Goal: Check status: Check status

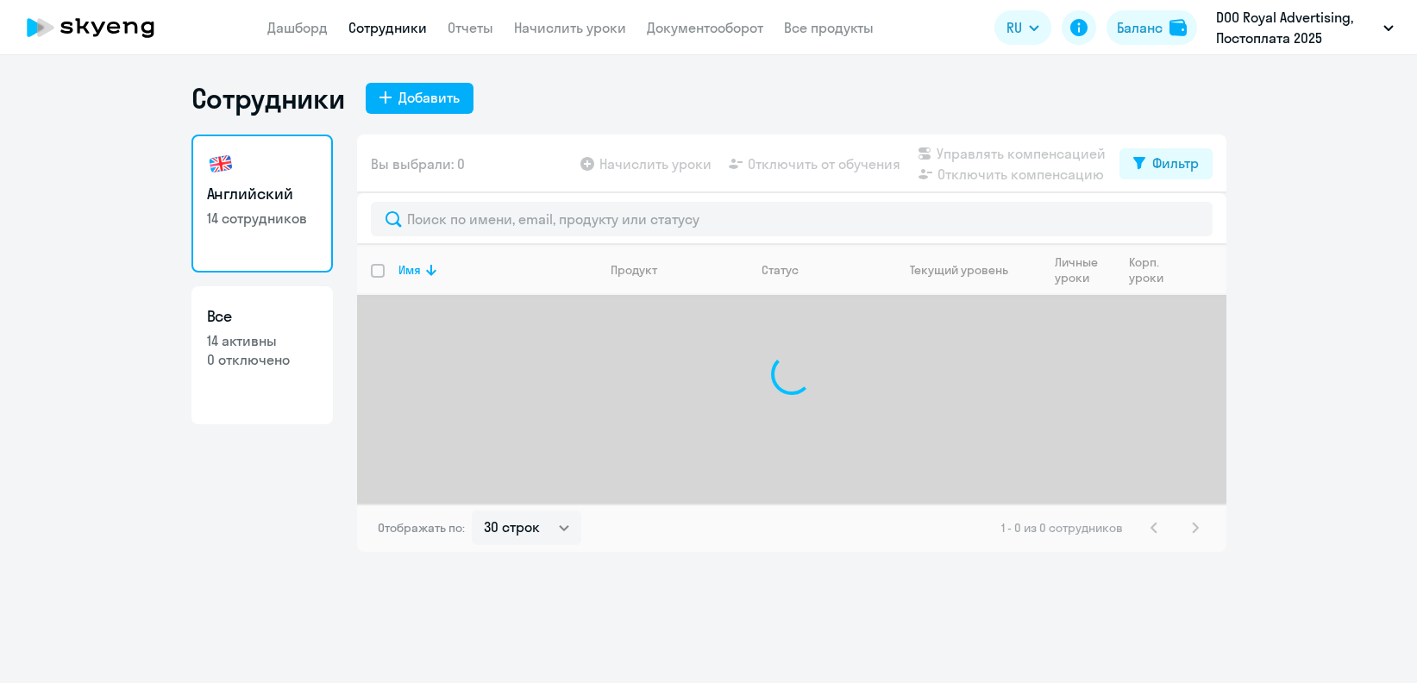
select select "30"
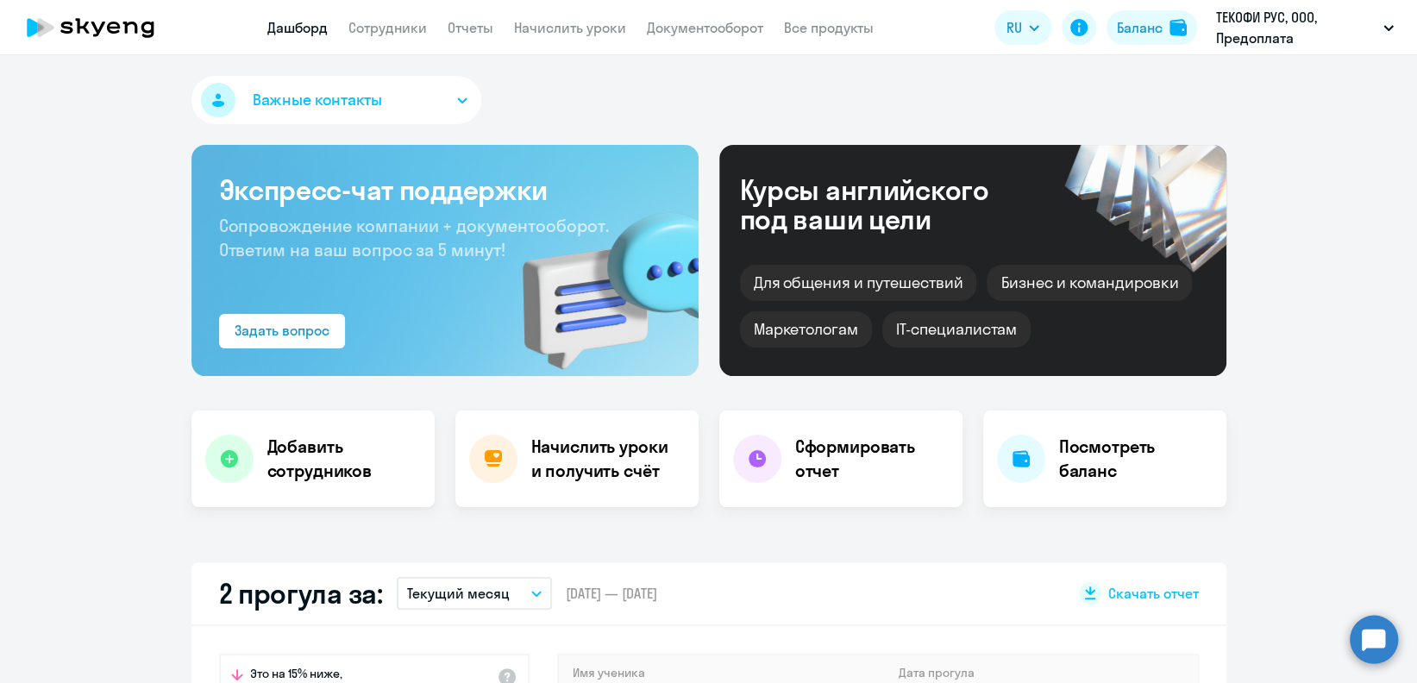
select select "30"
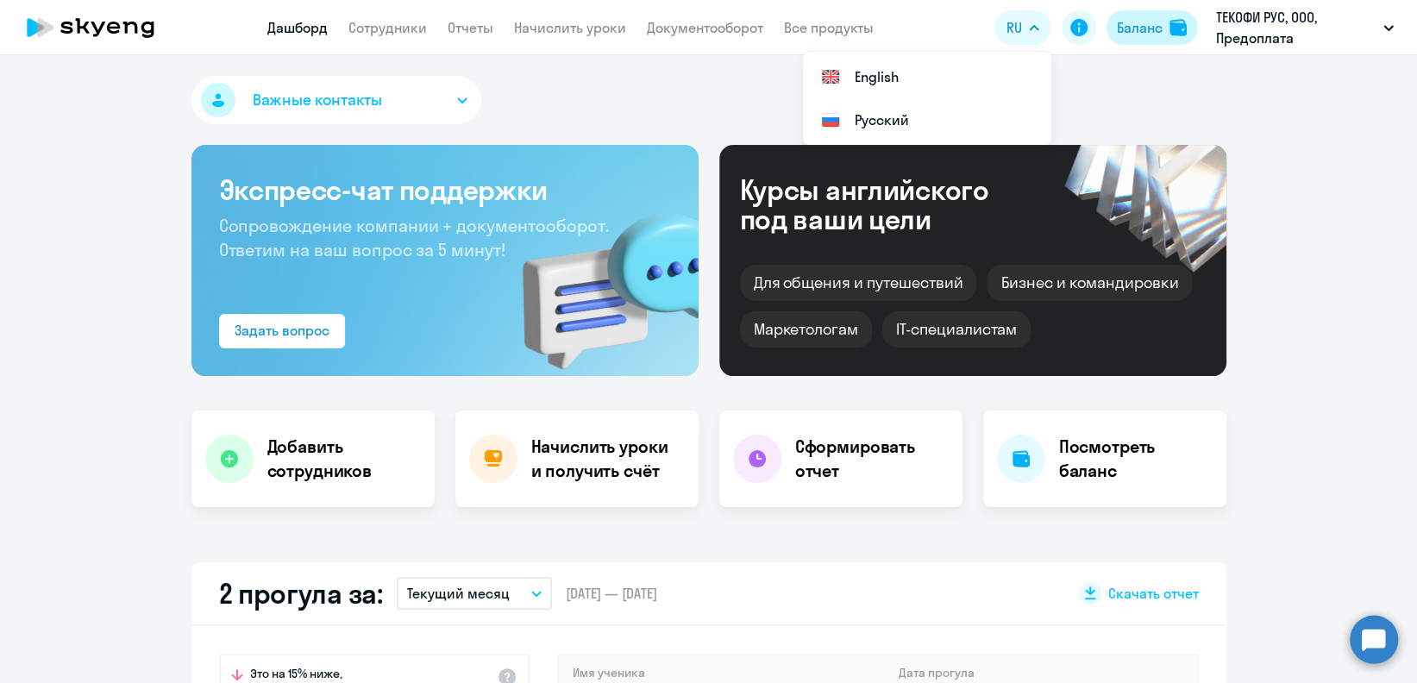
click at [1131, 17] on div "Баланс" at bounding box center [1140, 27] width 46 height 21
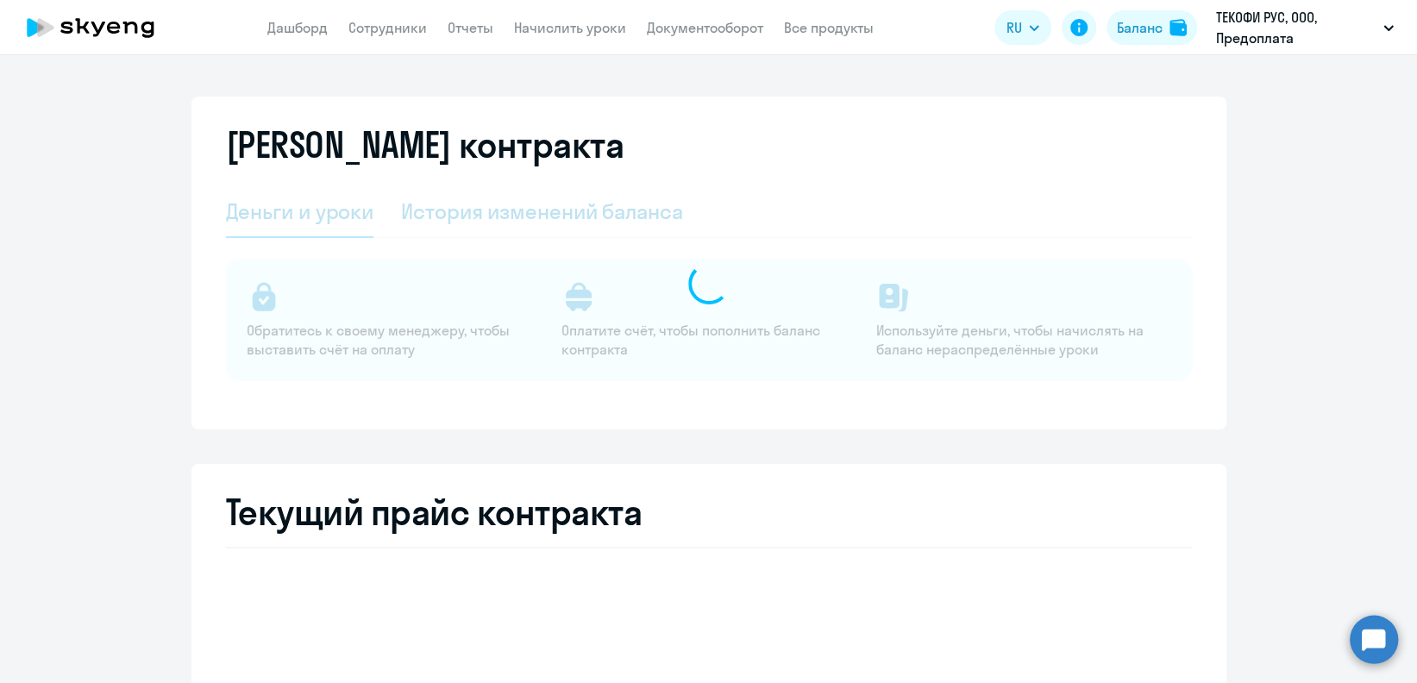
select select "english_adult_not_native_speaker"
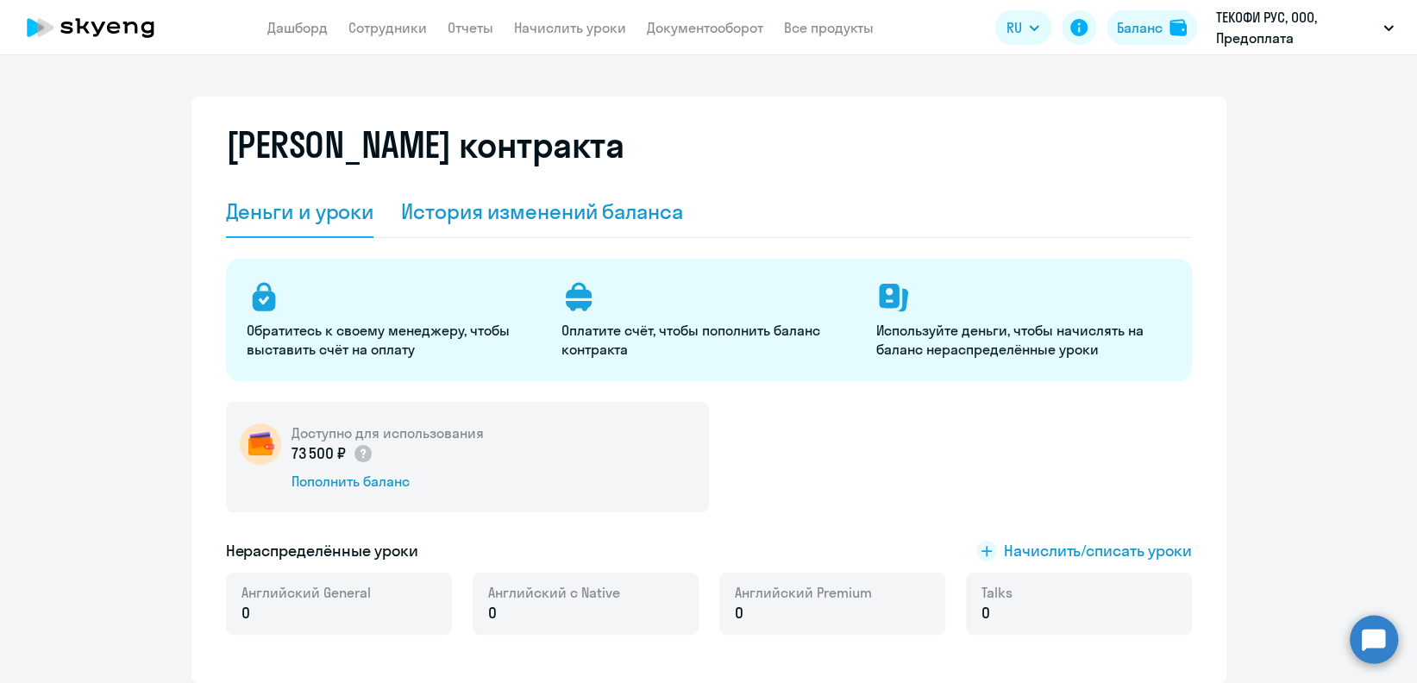
click at [464, 224] on div "История изменений баланса" at bounding box center [542, 211] width 282 height 28
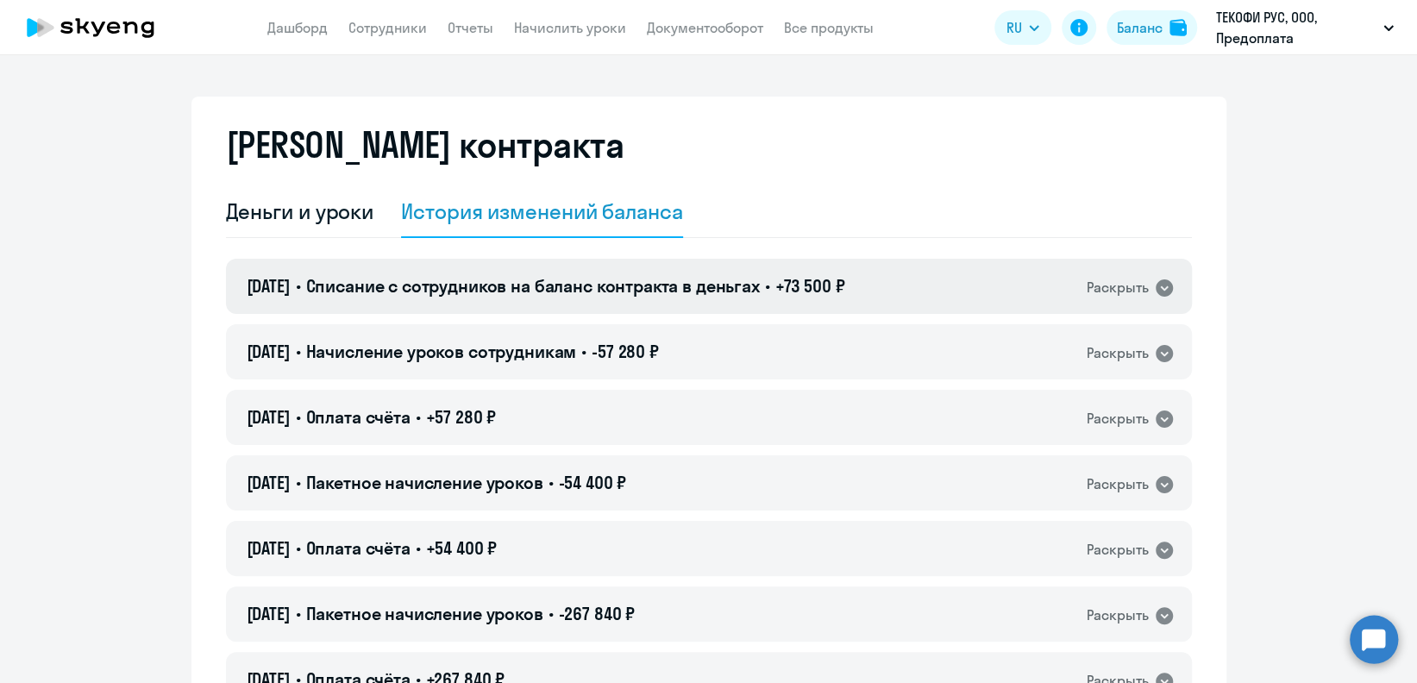
click at [637, 302] on div "[DATE] • Списание с сотрудников на баланс контракта в деньгах • +73 500 ₽ Раскр…" at bounding box center [709, 286] width 966 height 55
